Goal: Task Accomplishment & Management: Use online tool/utility

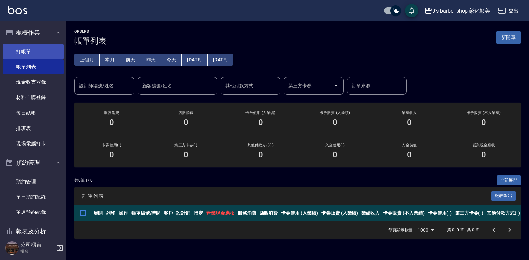
click at [42, 54] on link "打帳單" at bounding box center [33, 51] width 61 height 15
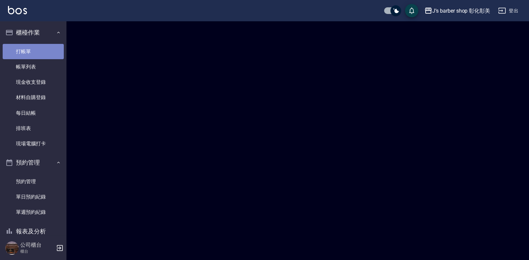
click at [42, 54] on link "打帳單" at bounding box center [33, 51] width 61 height 15
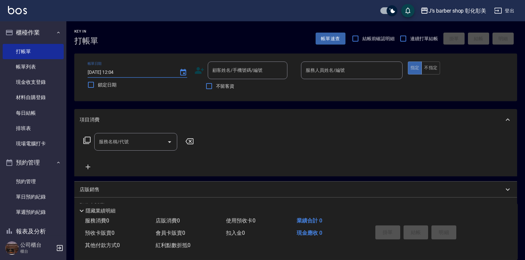
click at [117, 70] on input "[DATE] 12:04" at bounding box center [130, 72] width 85 height 11
type input "[DATE] 10:30"
click at [241, 70] on input "顧客姓名/手機號碼/編號" at bounding box center [243, 70] width 64 height 12
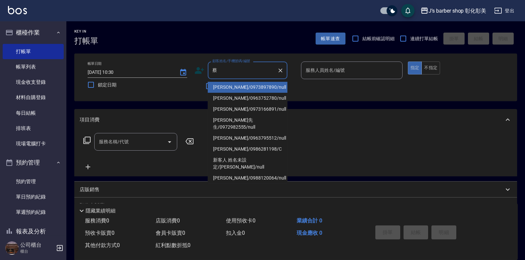
click at [258, 116] on li "[PERSON_NAME]先生/0972982555/null" at bounding box center [248, 124] width 80 height 18
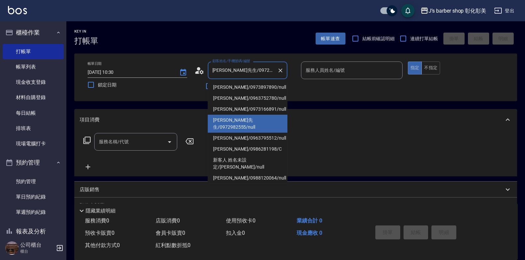
click at [243, 71] on input "[PERSON_NAME]先生/0972982555/null" at bounding box center [243, 70] width 64 height 12
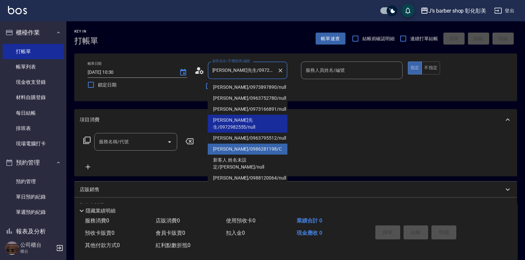
click at [259, 143] on li "[PERSON_NAME]/0986281198/C" at bounding box center [248, 148] width 80 height 11
click at [259, 139] on div "服務名稱/代號 服務名稱/代號" at bounding box center [295, 153] width 443 height 46
type input "[PERSON_NAME]/0986281198/C"
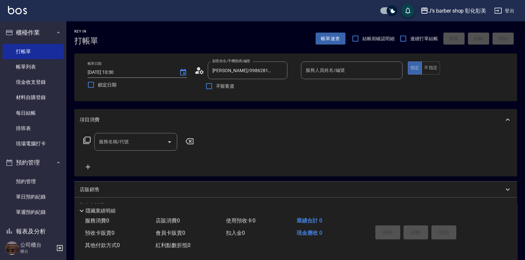
drag, startPoint x: 259, startPoint y: 139, endPoint x: 342, endPoint y: 65, distance: 111.8
click at [342, 65] on input "服務人員姓名/編號" at bounding box center [352, 70] width 96 height 12
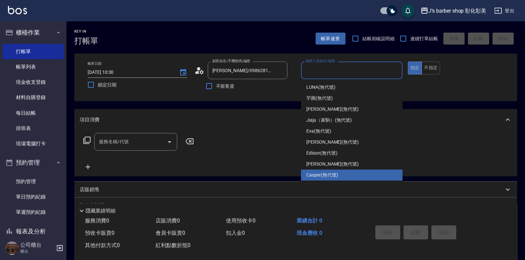
click at [343, 173] on div "Casper (無代號)" at bounding box center [352, 174] width 102 height 11
type input "Casper(無代號)"
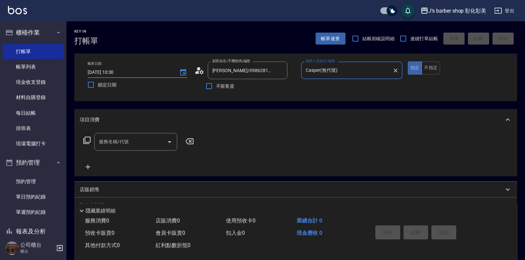
click at [145, 140] on input "服務名稱/代號" at bounding box center [130, 142] width 67 height 12
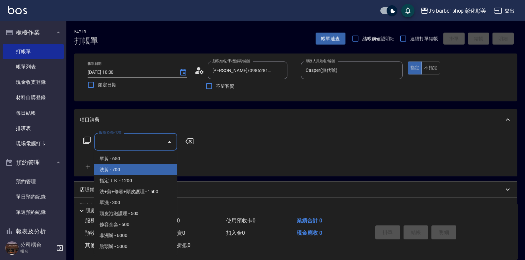
click at [144, 172] on span "洗剪 - 700" at bounding box center [135, 169] width 83 height 11
click at [144, 172] on div "服務名稱/代號 服務名稱/代號" at bounding box center [295, 153] width 443 height 46
type input "洗剪(101)"
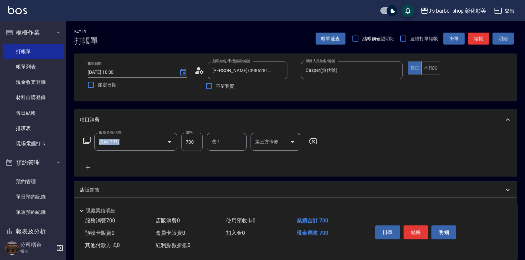
drag, startPoint x: 144, startPoint y: 172, endPoint x: 190, endPoint y: 139, distance: 56.1
click at [190, 139] on input "700" at bounding box center [192, 142] width 22 height 18
type input "600"
click at [419, 226] on button "結帳" at bounding box center [416, 232] width 25 height 14
